Goal: Task Accomplishment & Management: Use online tool/utility

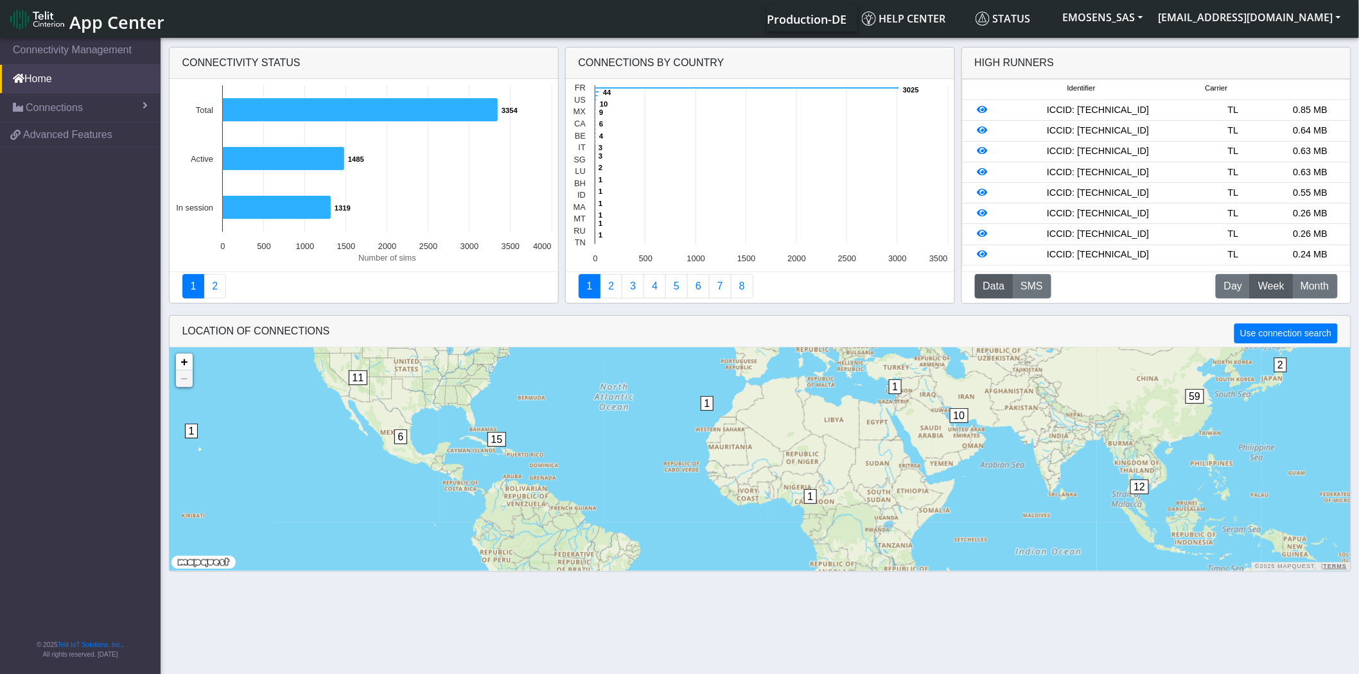
click at [1272, 289] on span "Week" at bounding box center [1271, 286] width 26 height 15
click at [1311, 281] on span "Month" at bounding box center [1314, 286] width 28 height 15
drag, startPoint x: 983, startPoint y: 213, endPoint x: 981, endPoint y: 233, distance: 19.9
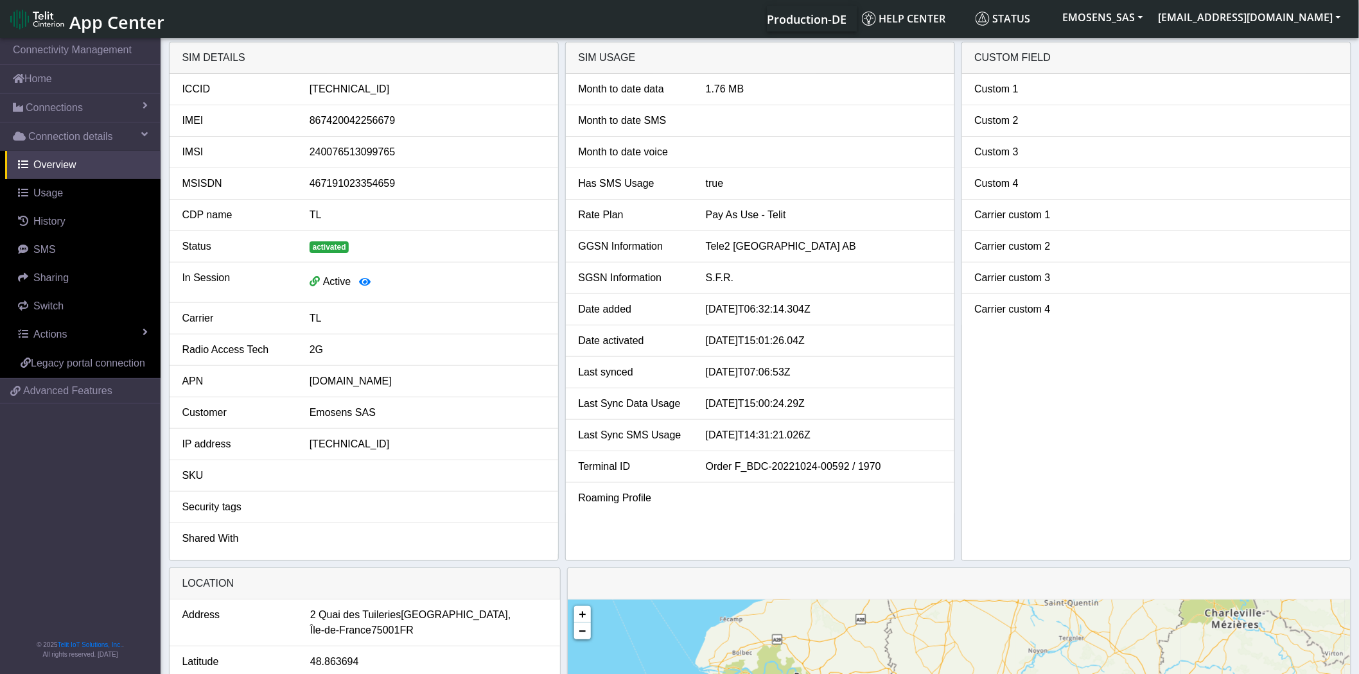
click at [375, 90] on div "[TECHNICAL_ID]" at bounding box center [427, 89] width 255 height 15
copy div "[TECHNICAL_ID]"
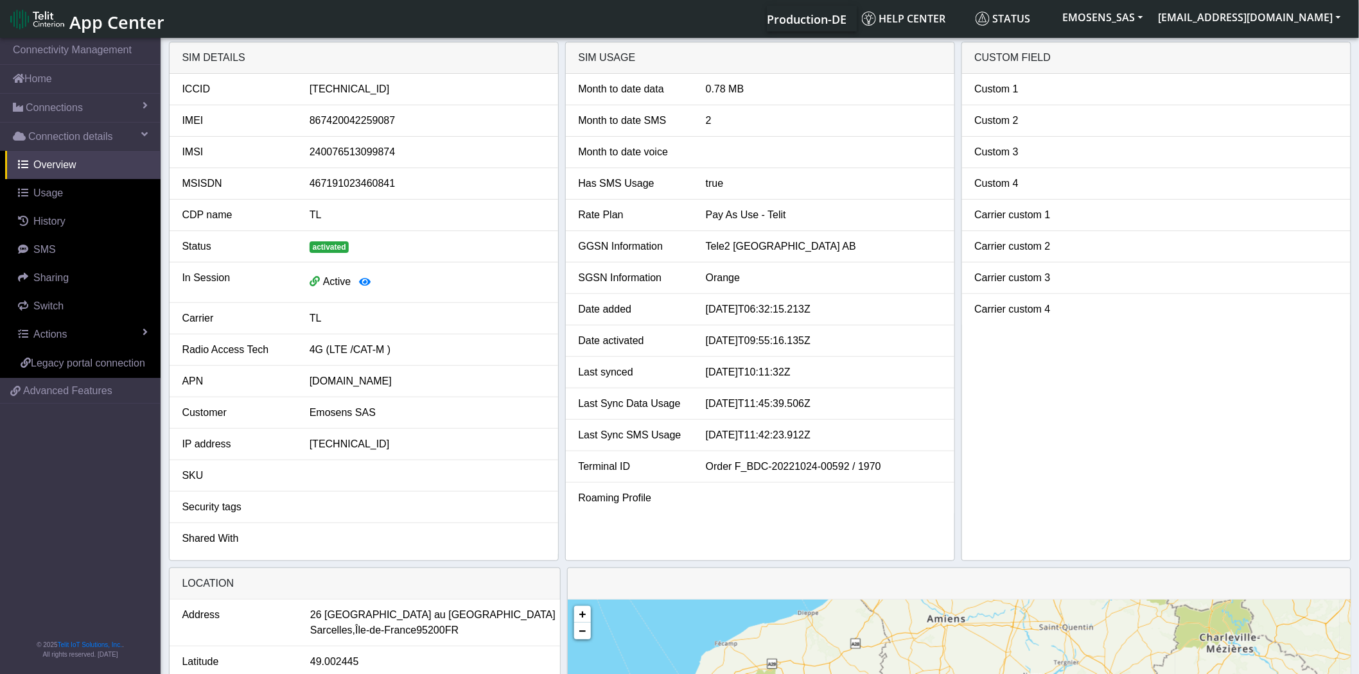
click at [360, 88] on div "89462008022006569349" at bounding box center [427, 89] width 255 height 15
copy div "89462008022006569349"
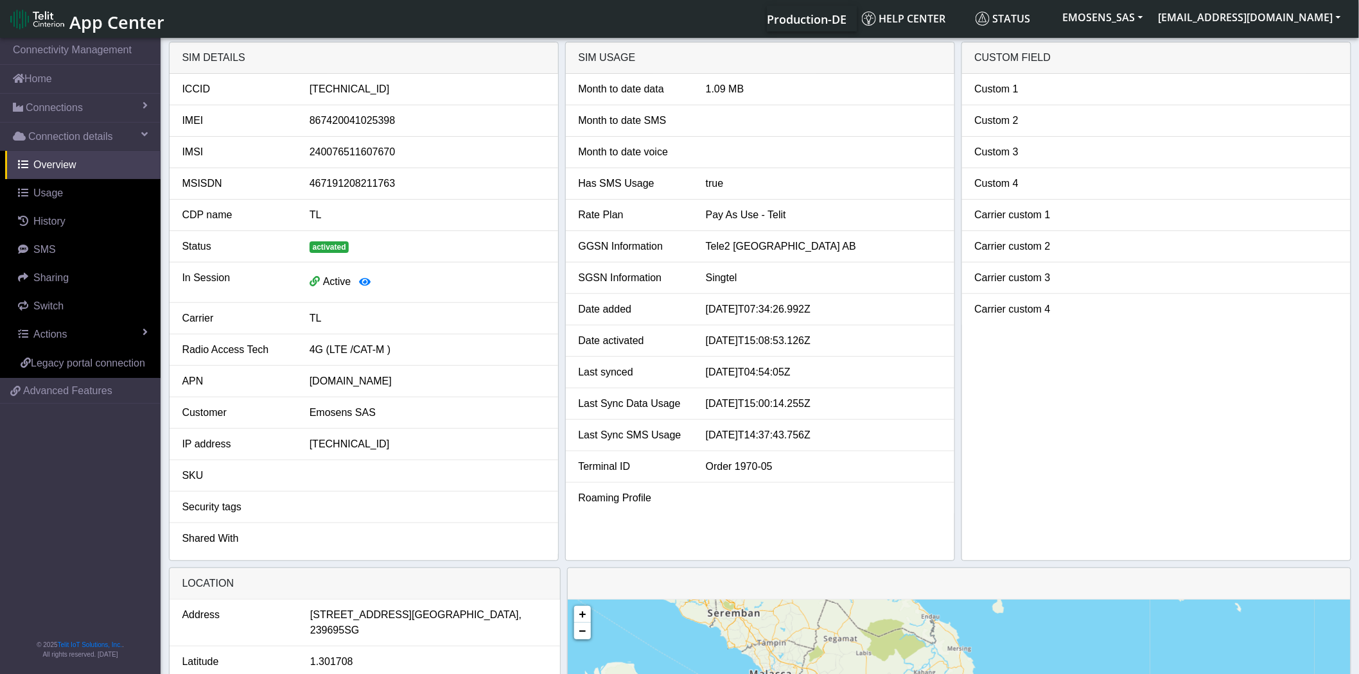
click at [395, 88] on div "89462008012008519145" at bounding box center [427, 89] width 255 height 15
copy div "89462008012008519145"
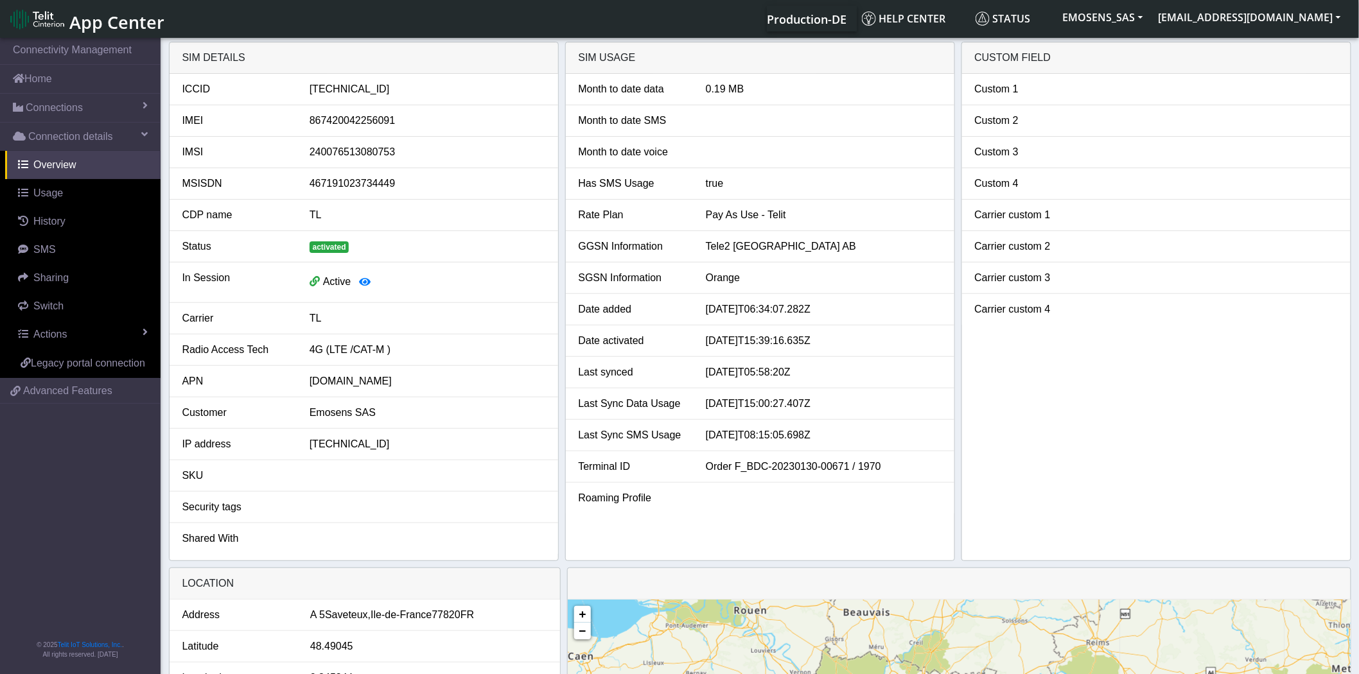
click at [374, 88] on div "89462008022006378139" at bounding box center [427, 89] width 255 height 15
copy div "89462008022006378139"
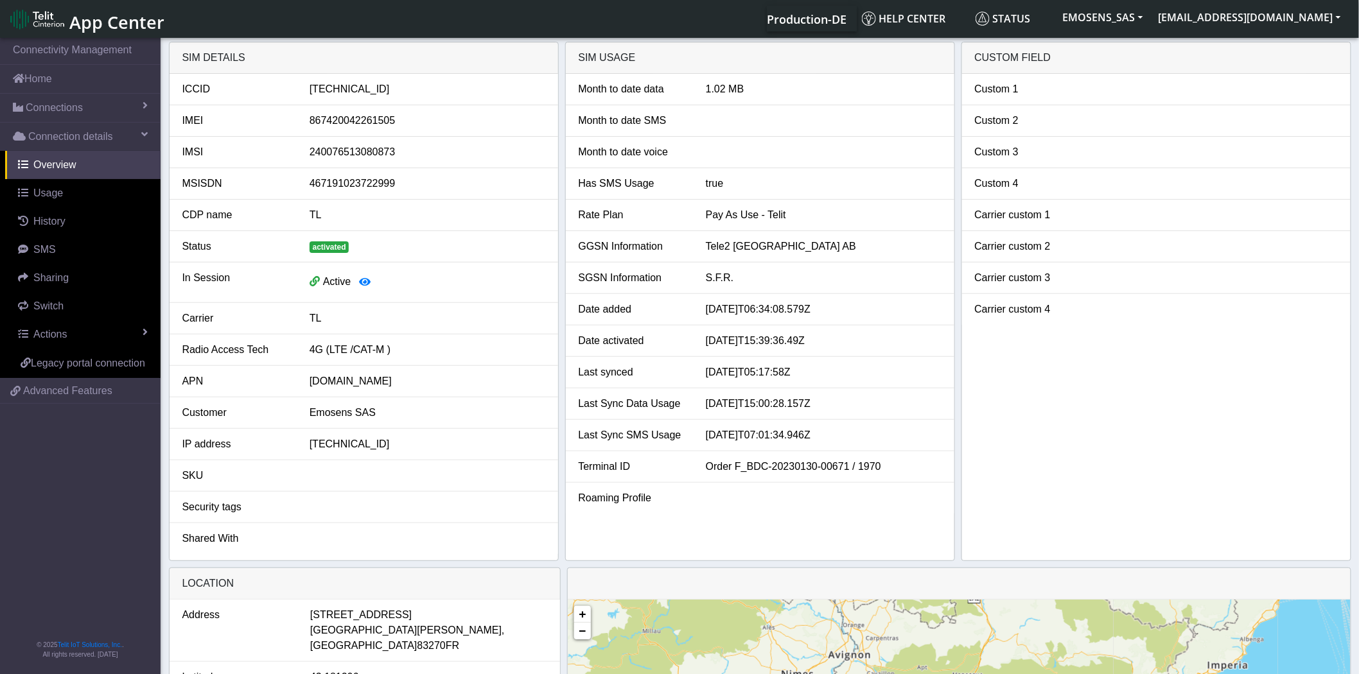
click at [390, 87] on div "[TECHNICAL_ID]" at bounding box center [427, 89] width 255 height 15
copy div "[TECHNICAL_ID]"
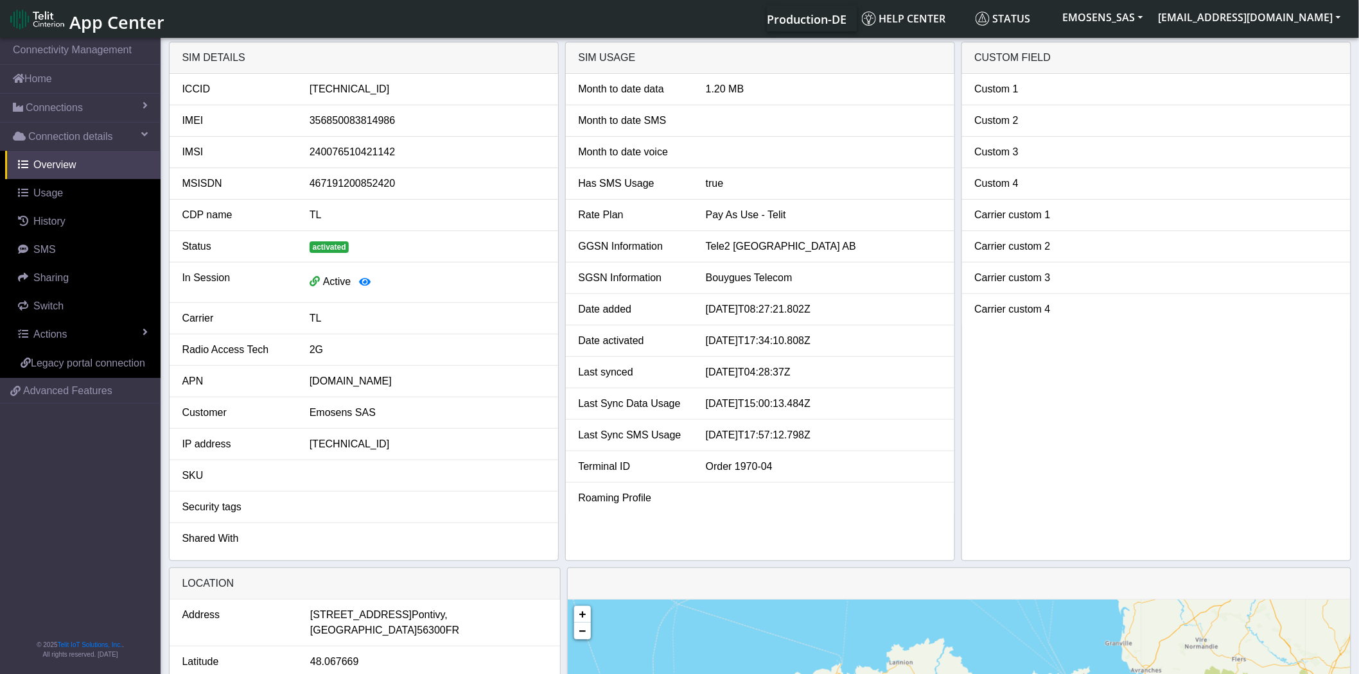
click at [389, 90] on div "[TECHNICAL_ID]" at bounding box center [427, 89] width 255 height 15
copy div "[TECHNICAL_ID]"
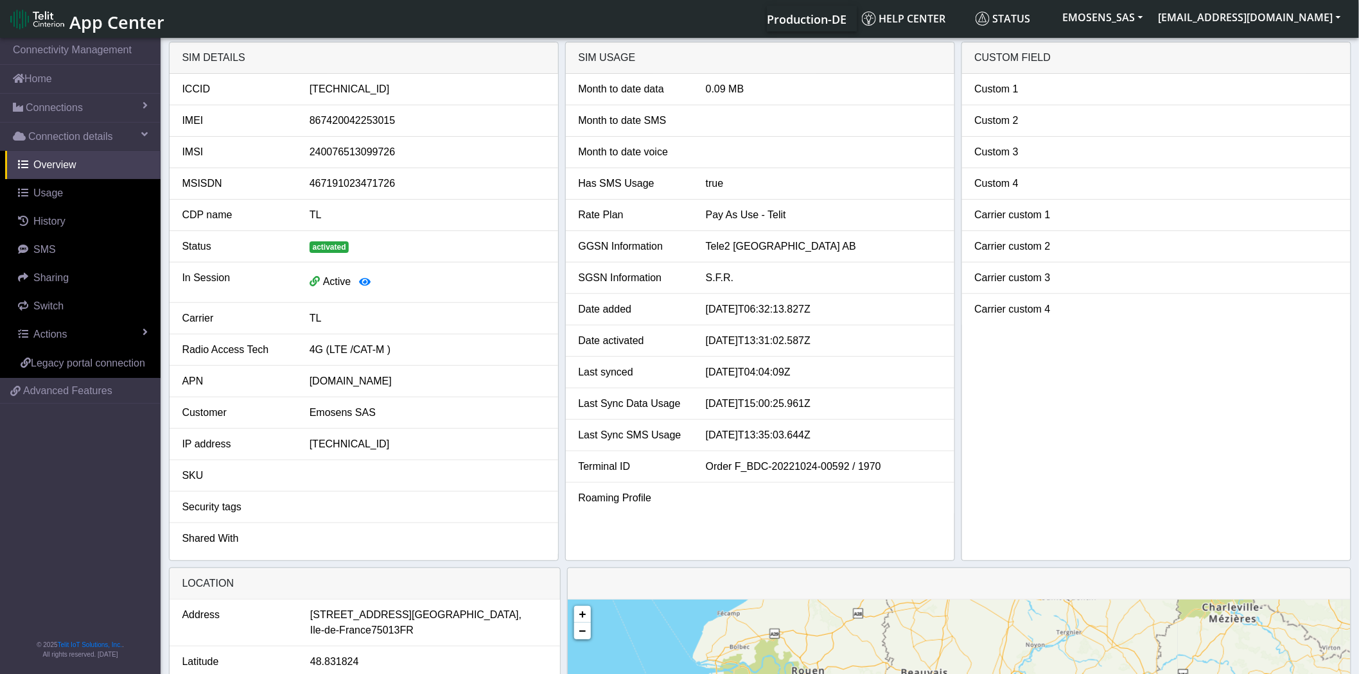
click at [381, 91] on div "[TECHNICAL_ID]" at bounding box center [427, 89] width 255 height 15
copy div "[TECHNICAL_ID]"
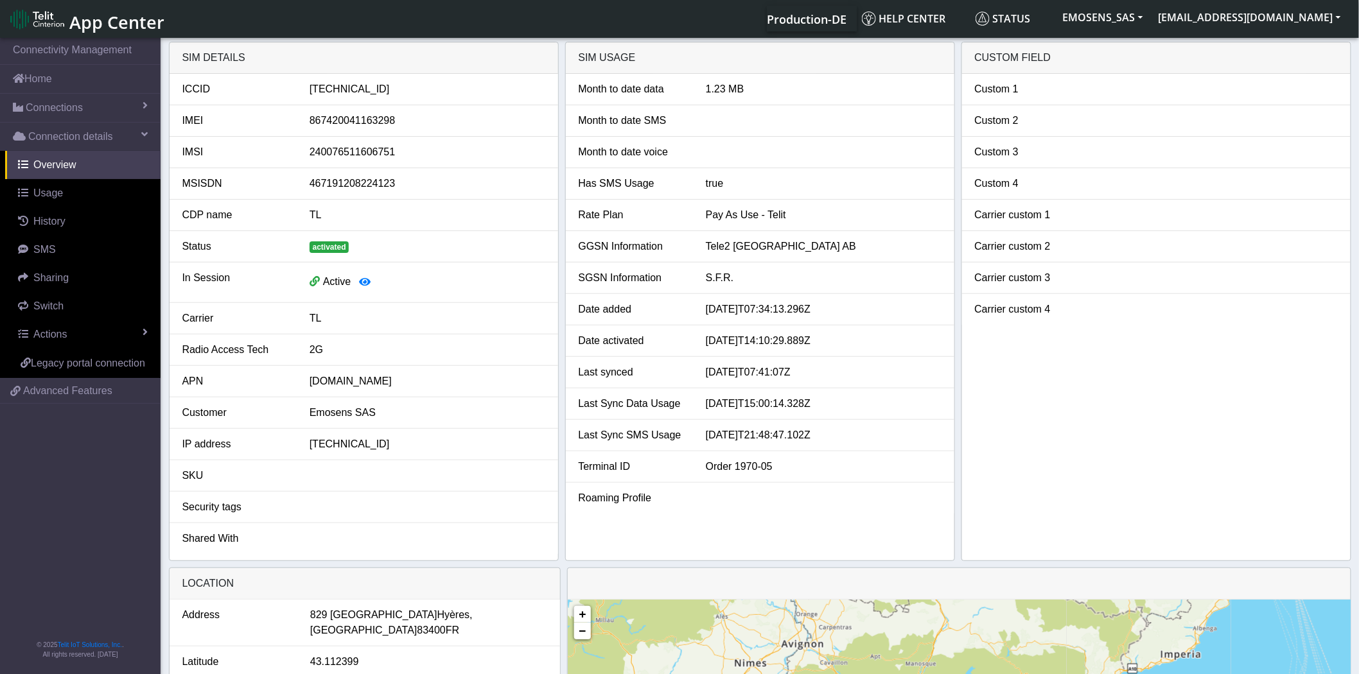
click at [371, 87] on div "[TECHNICAL_ID]" at bounding box center [427, 89] width 255 height 15
copy div "[TECHNICAL_ID]"
